Goal: Transaction & Acquisition: Purchase product/service

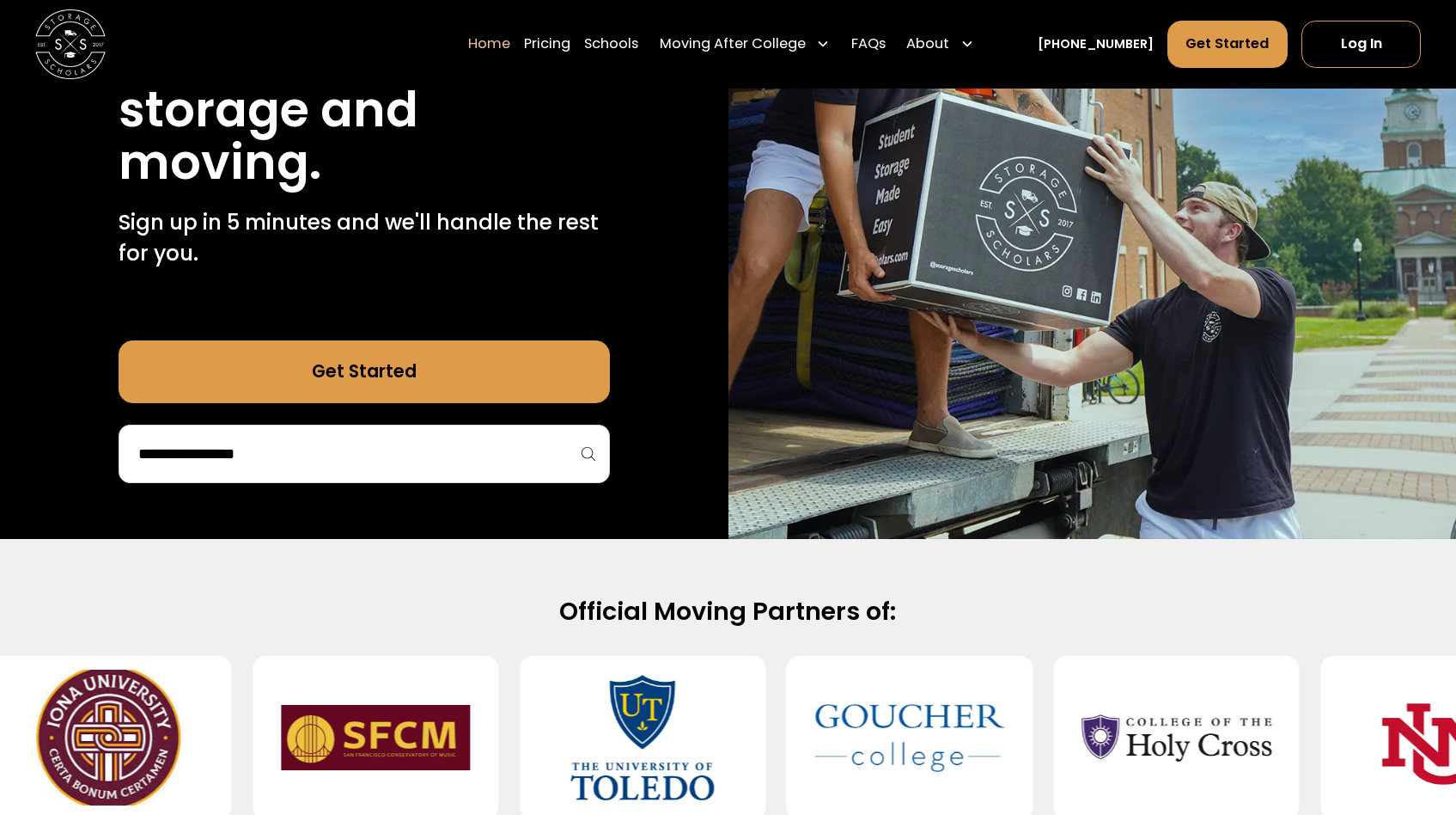
scroll to position [598, 0]
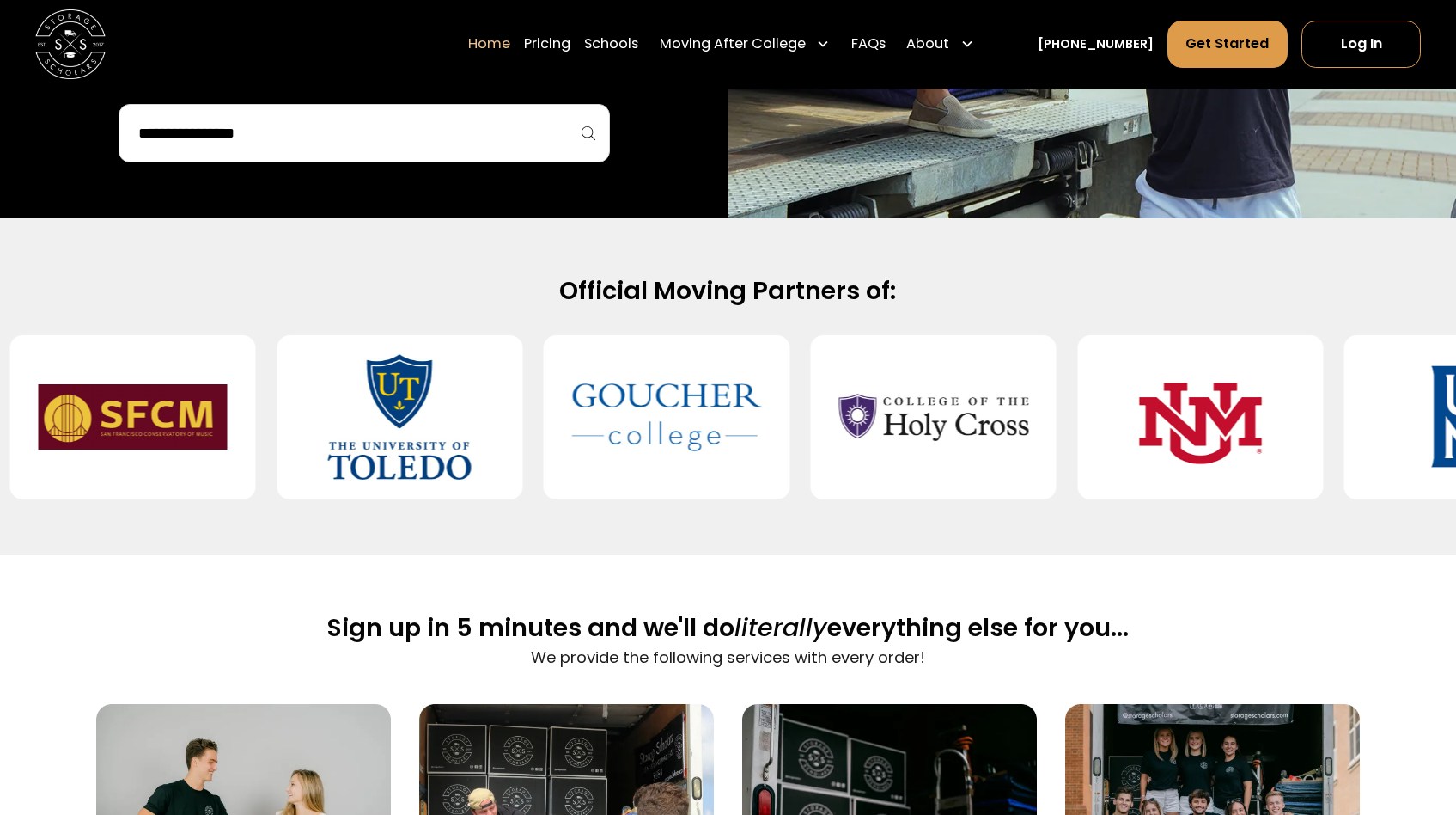
click at [500, 138] on input "search" at bounding box center [364, 133] width 455 height 30
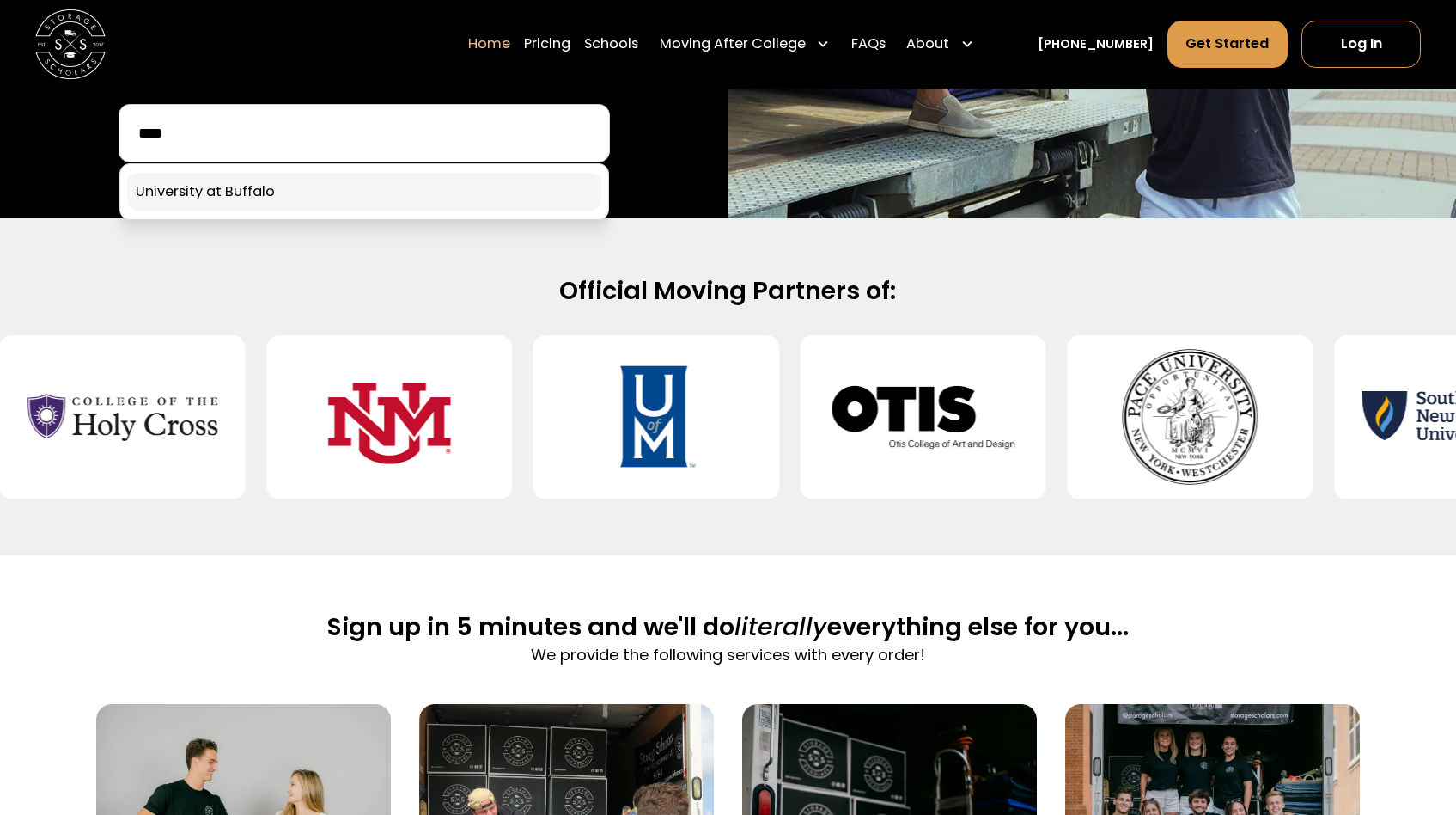
type input "****"
click at [380, 184] on link at bounding box center [364, 191] width 474 height 37
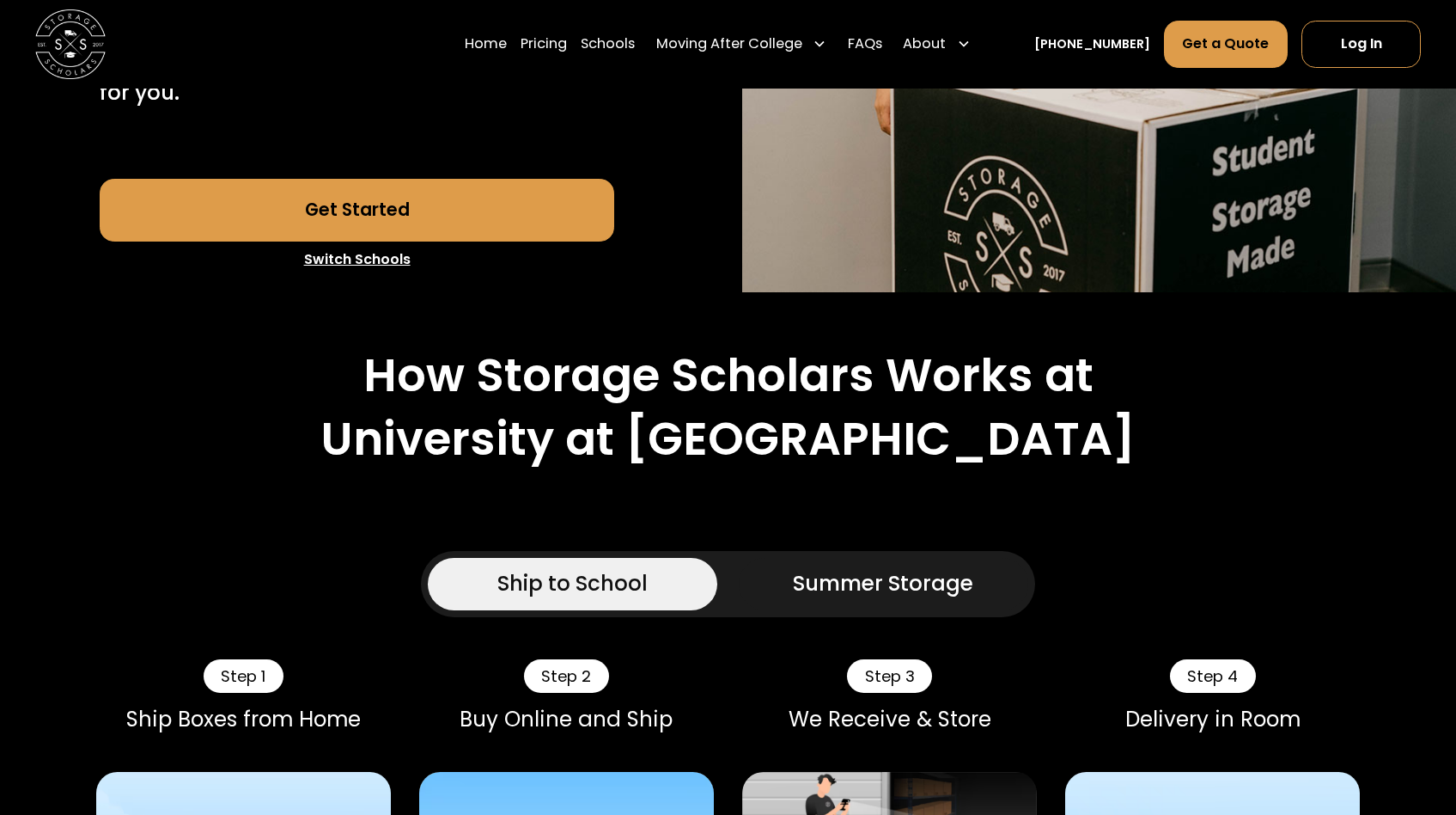
scroll to position [659, 0]
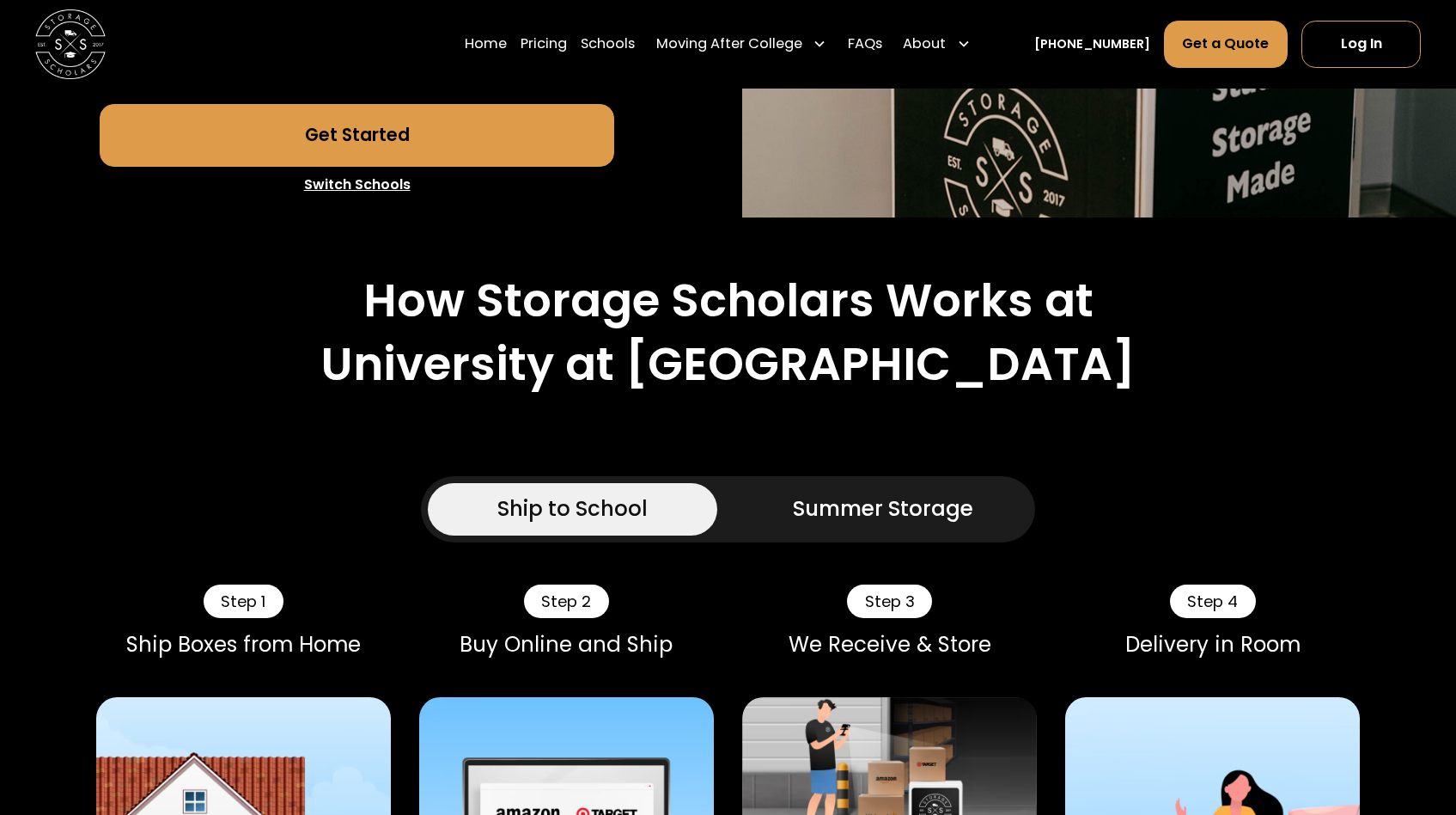
click at [901, 493] on div "Summer Storage" at bounding box center [883, 509] width 180 height 32
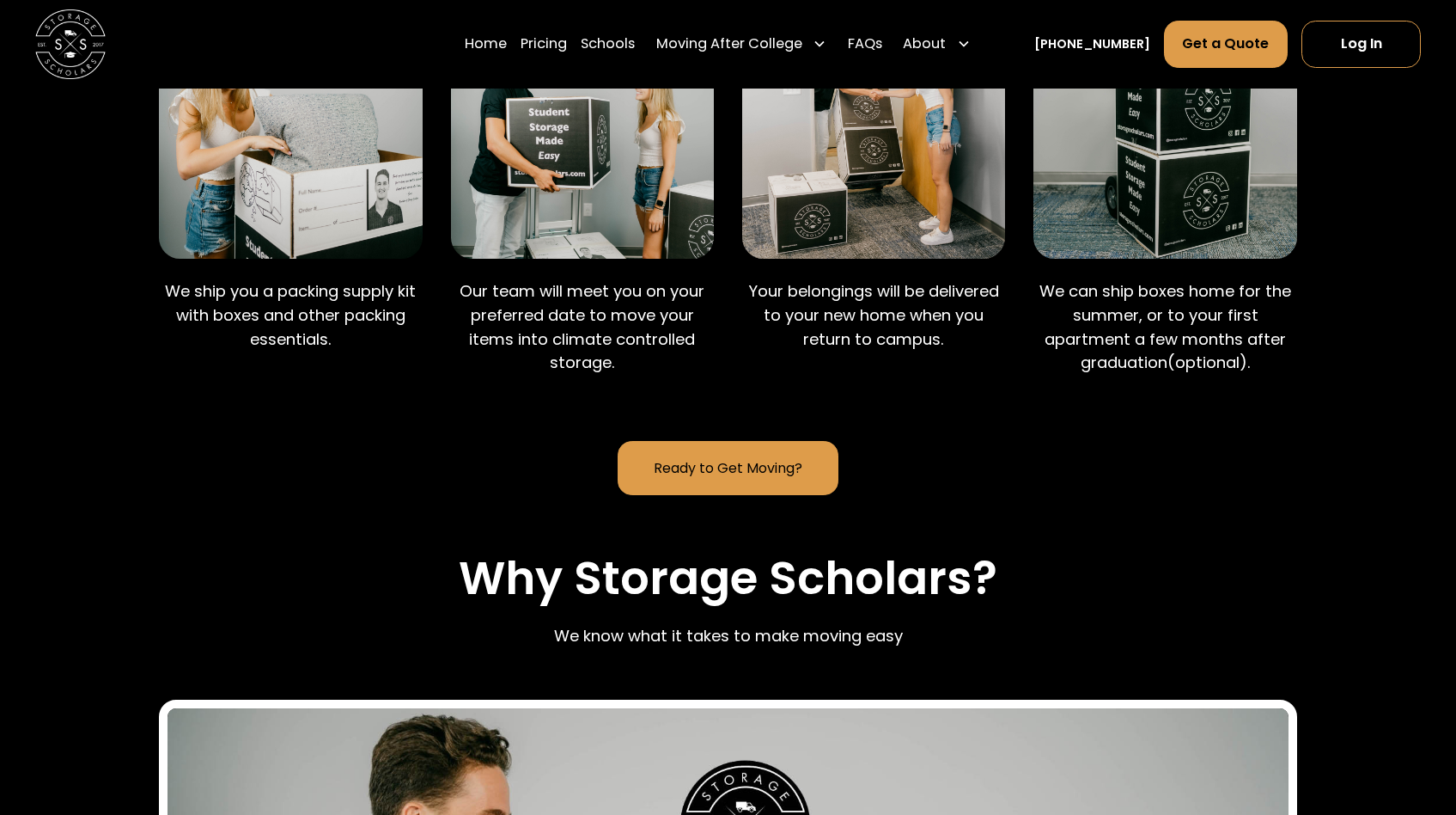
scroll to position [1376, 0]
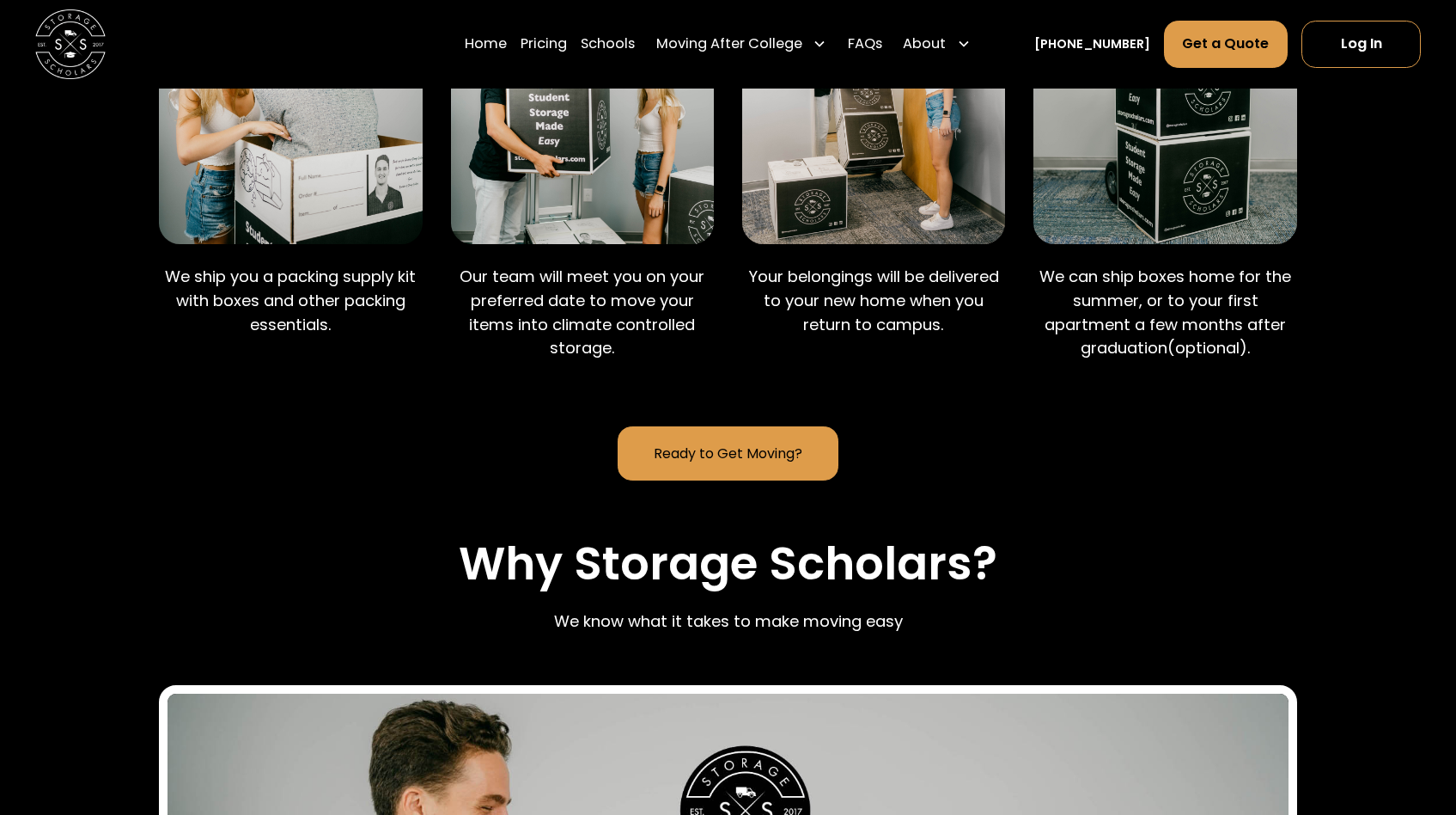
click at [714, 426] on link "Ready to Get Moving?" at bounding box center [728, 452] width 221 height 54
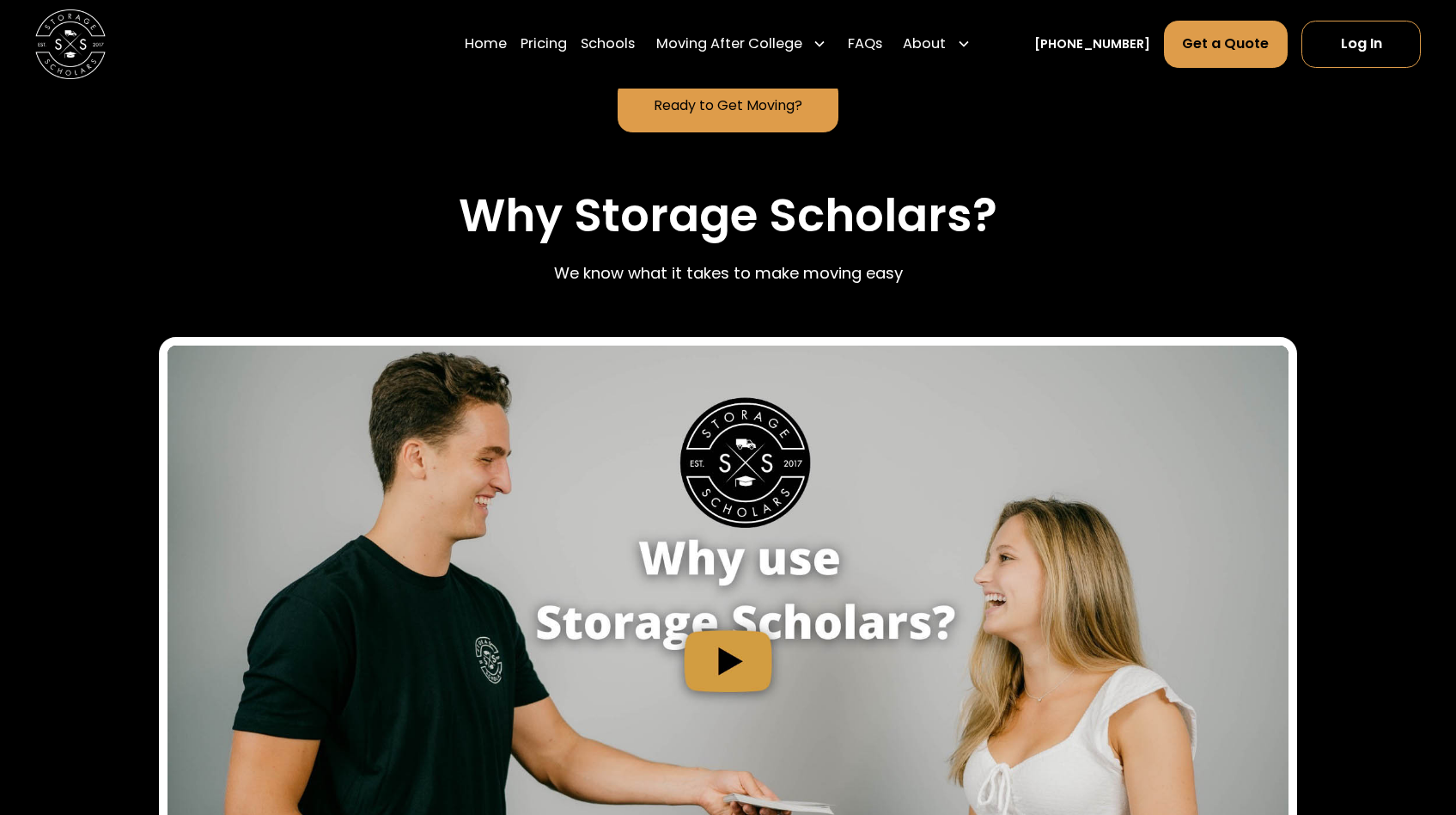
scroll to position [1940, 0]
